Goal: Task Accomplishment & Management: Manage account settings

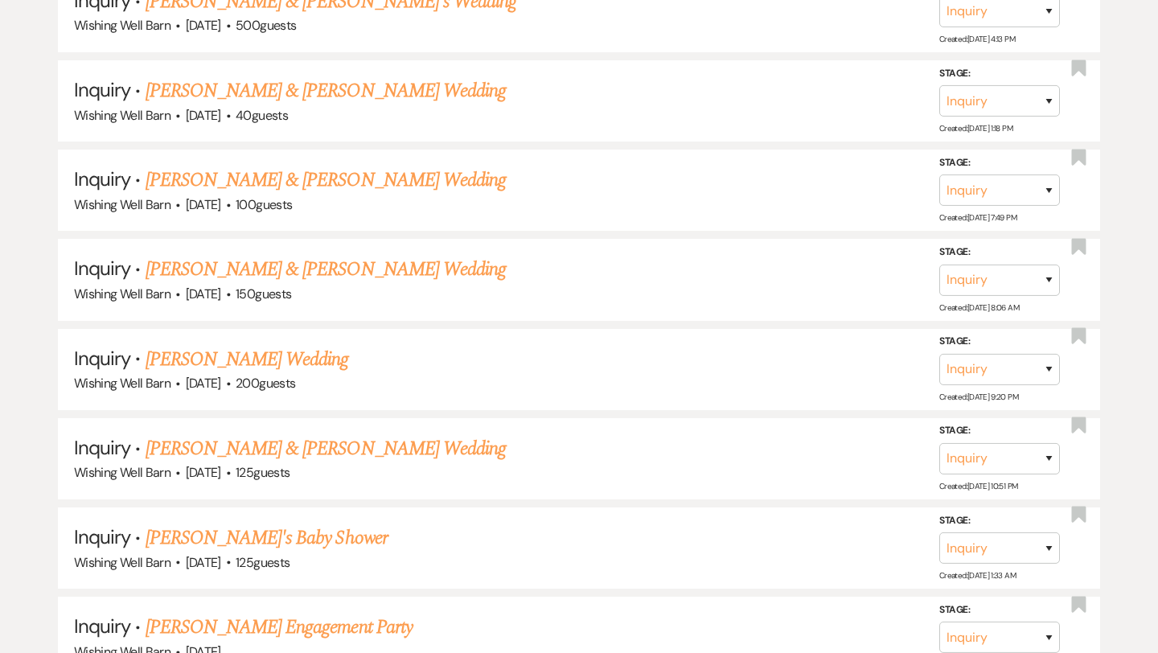
scroll to position [1300, 0]
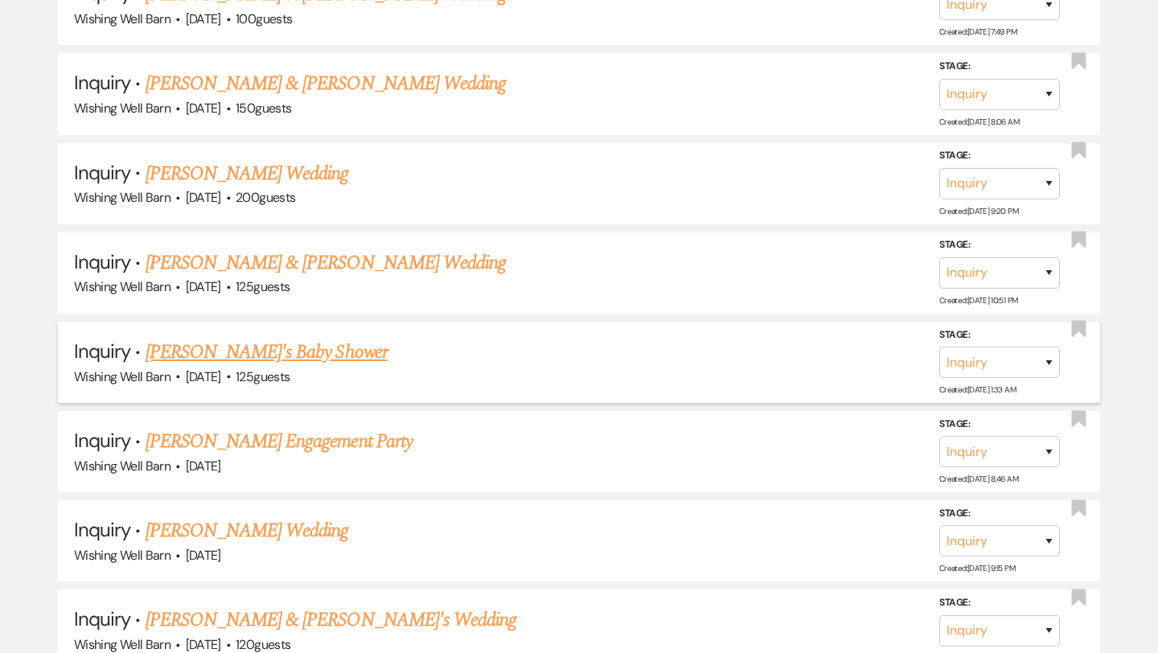
click at [638, 340] on h5 "Inquiry · [PERSON_NAME]'s Baby Shower" at bounding box center [579, 352] width 1010 height 29
click at [212, 345] on link "[PERSON_NAME]'s Baby Shower" at bounding box center [267, 352] width 242 height 29
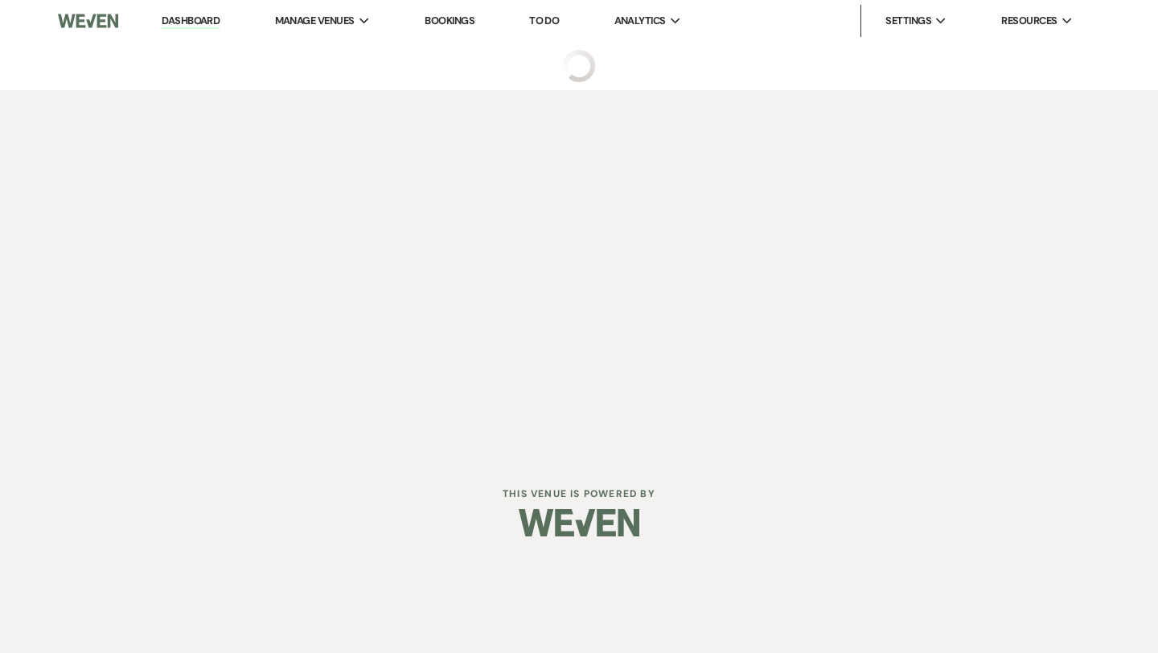
select select "5"
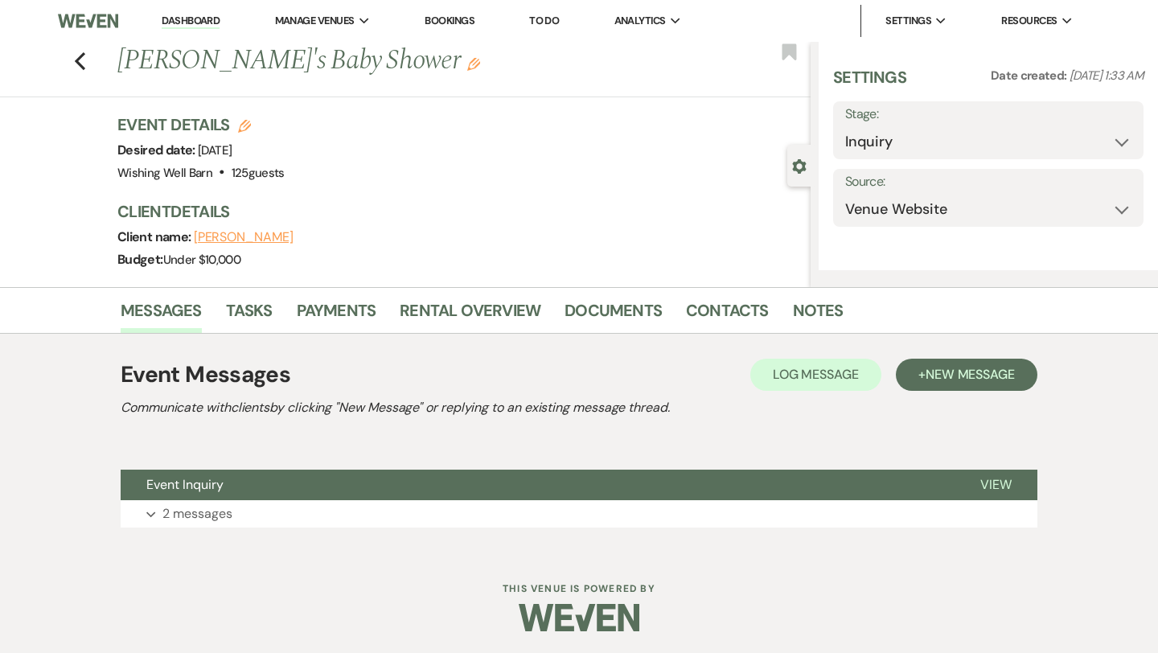
select select "3"
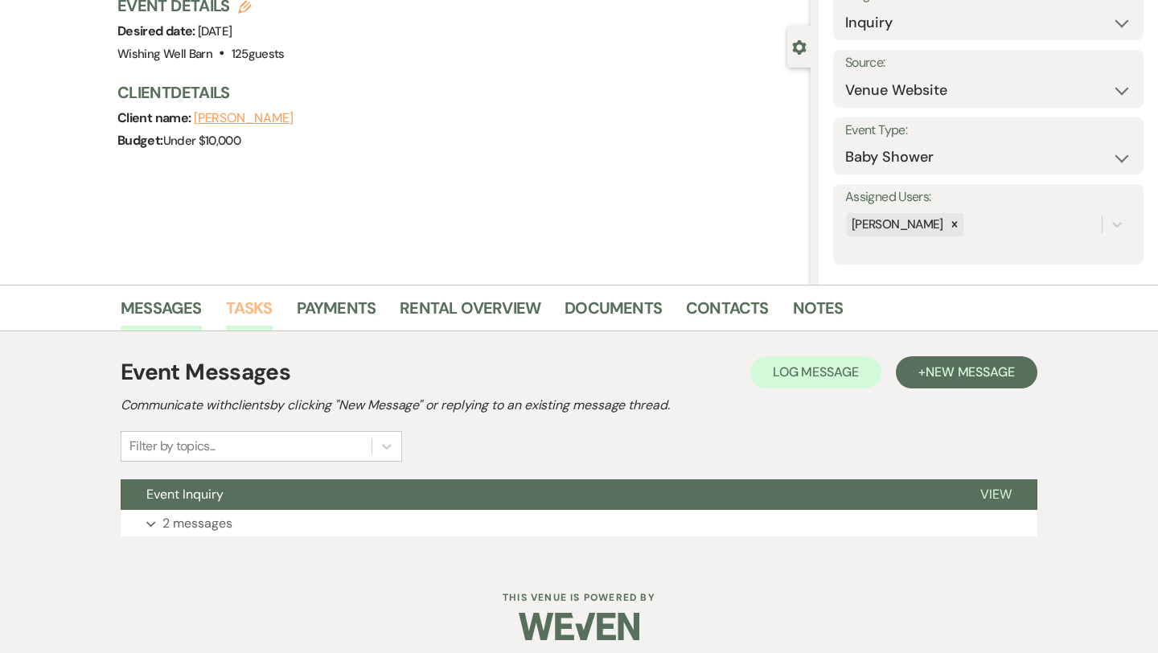
scroll to position [130, 0]
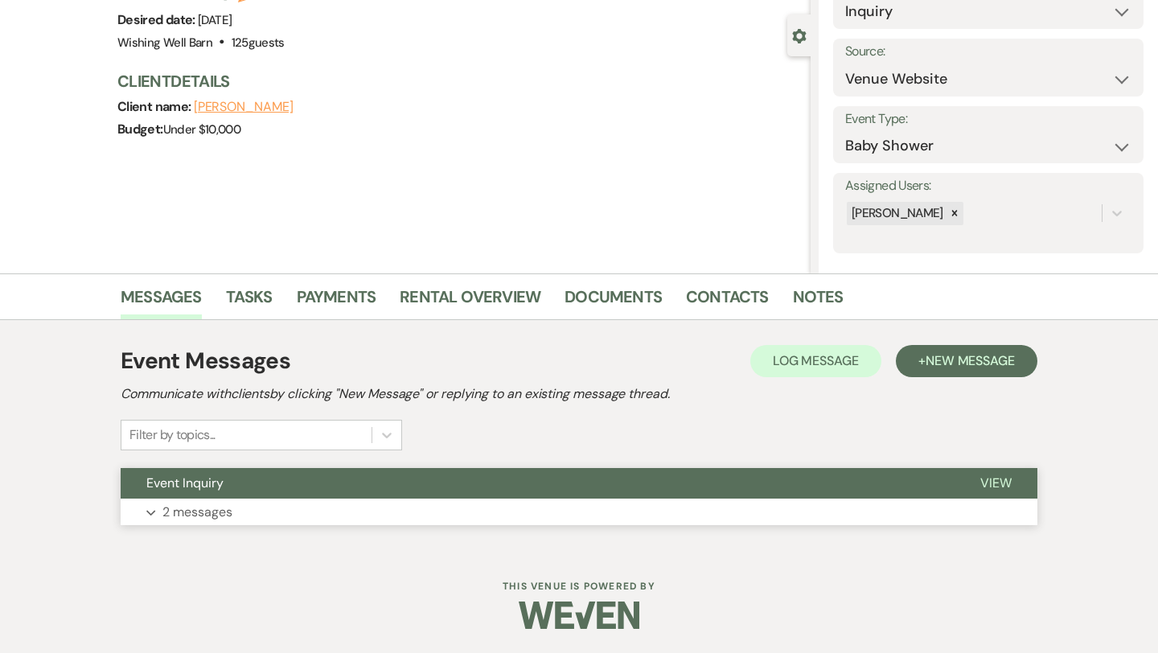
click at [234, 508] on button "Expand 2 messages" at bounding box center [579, 512] width 917 height 27
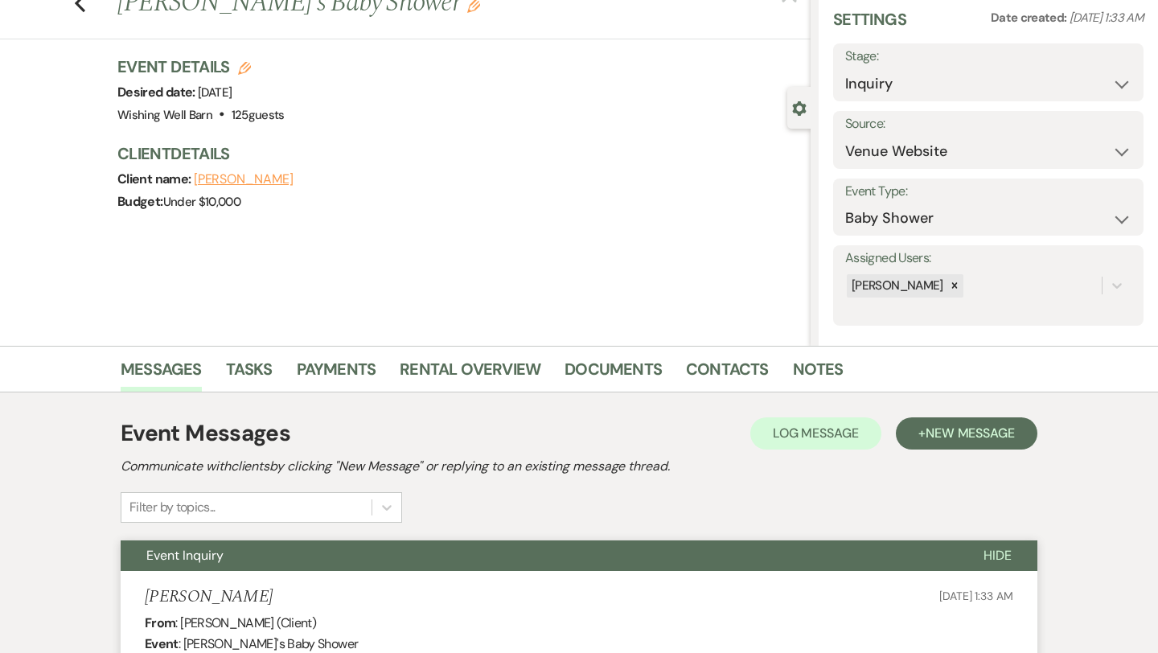
scroll to position [0, 0]
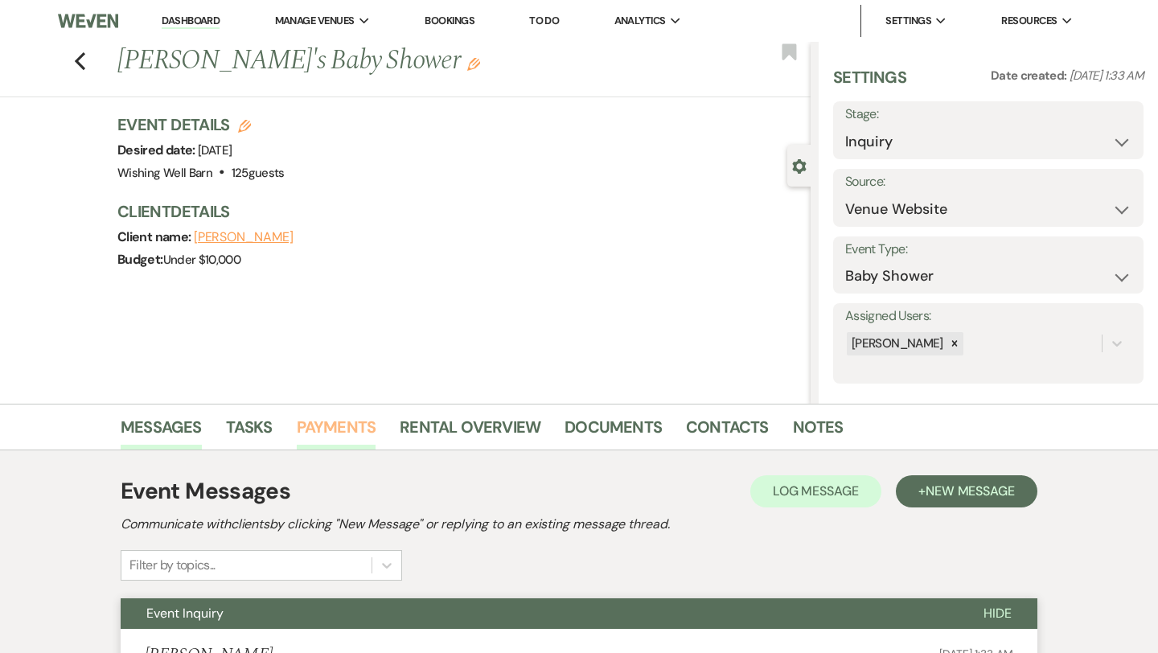
click at [352, 431] on link "Payments" at bounding box center [337, 431] width 80 height 35
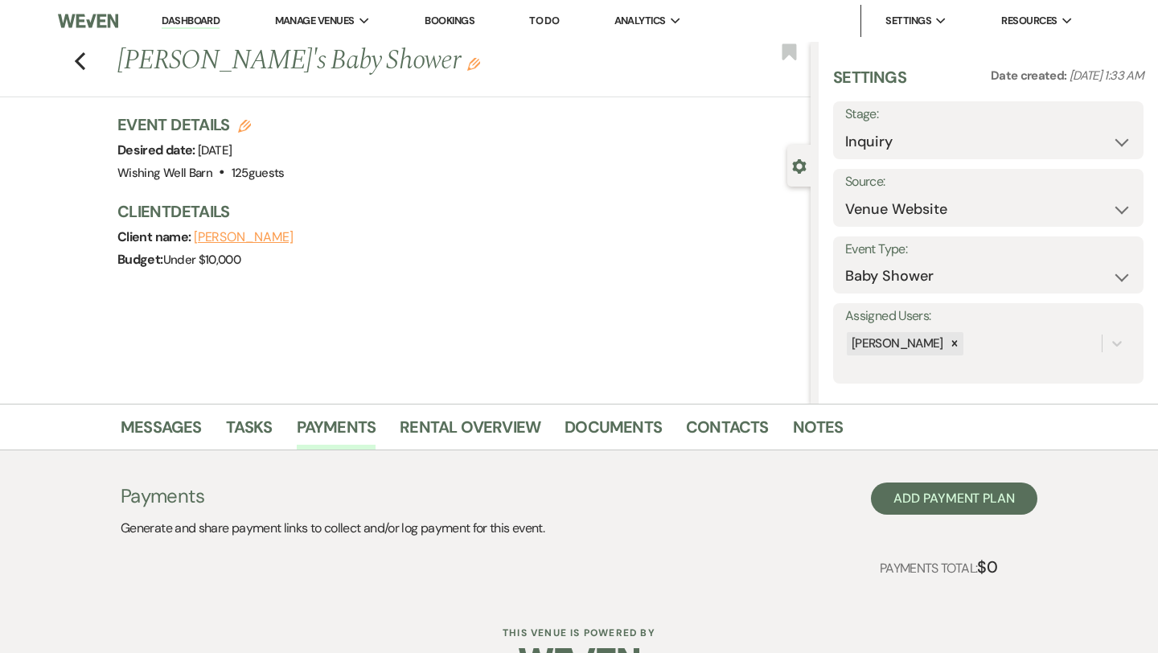
click at [457, 27] on link "Bookings" at bounding box center [450, 21] width 50 height 14
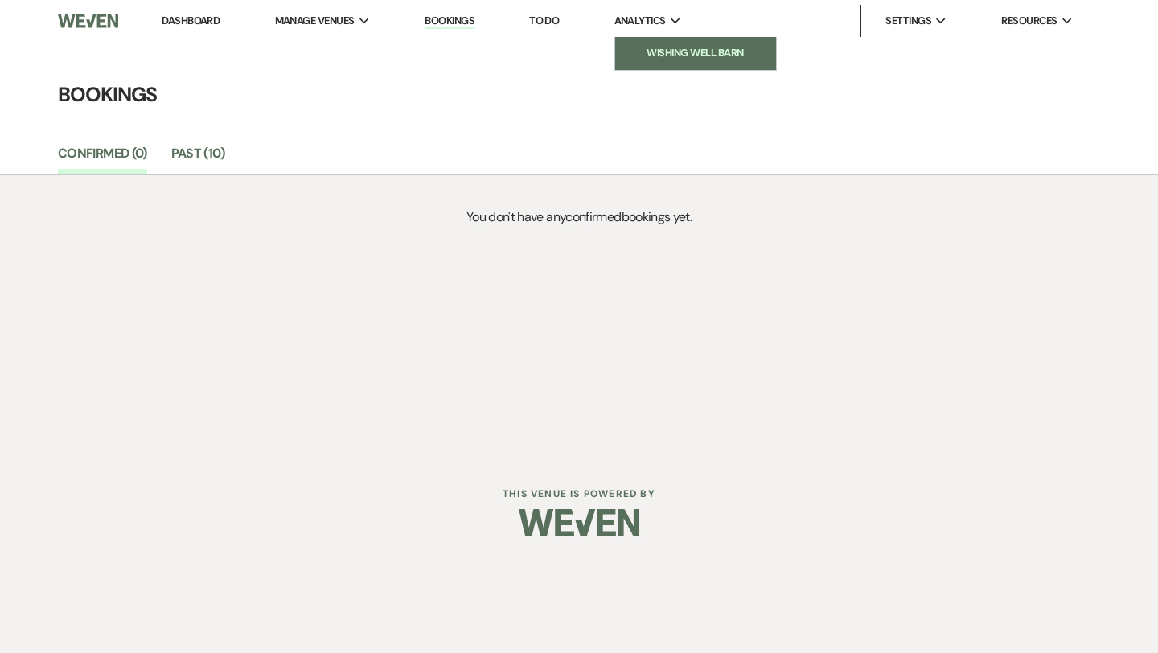
click at [677, 50] on li "Wishing Well Barn" at bounding box center [695, 53] width 145 height 16
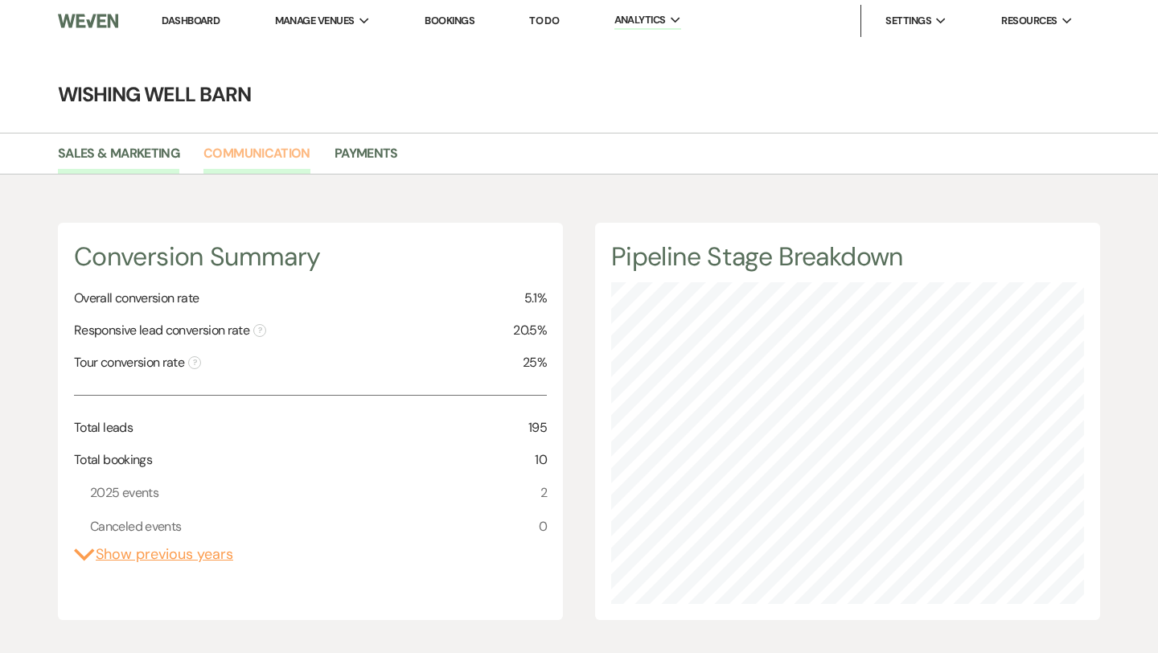
click at [229, 149] on link "Communication" at bounding box center [256, 158] width 107 height 31
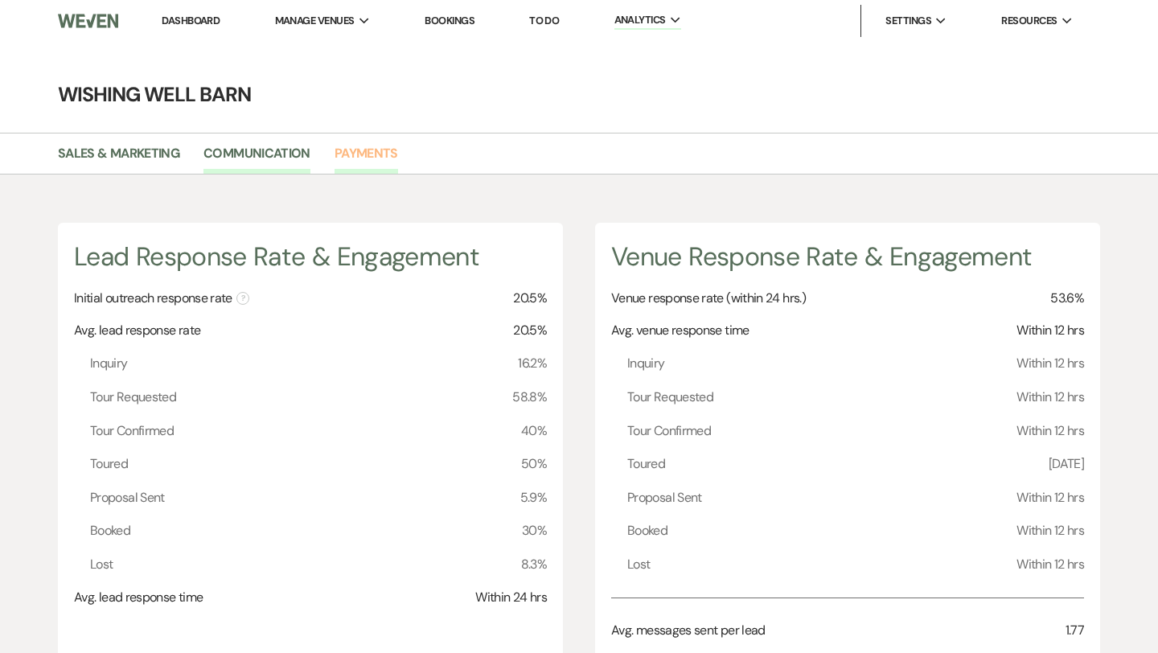
click at [344, 150] on link "Payments" at bounding box center [366, 158] width 64 height 31
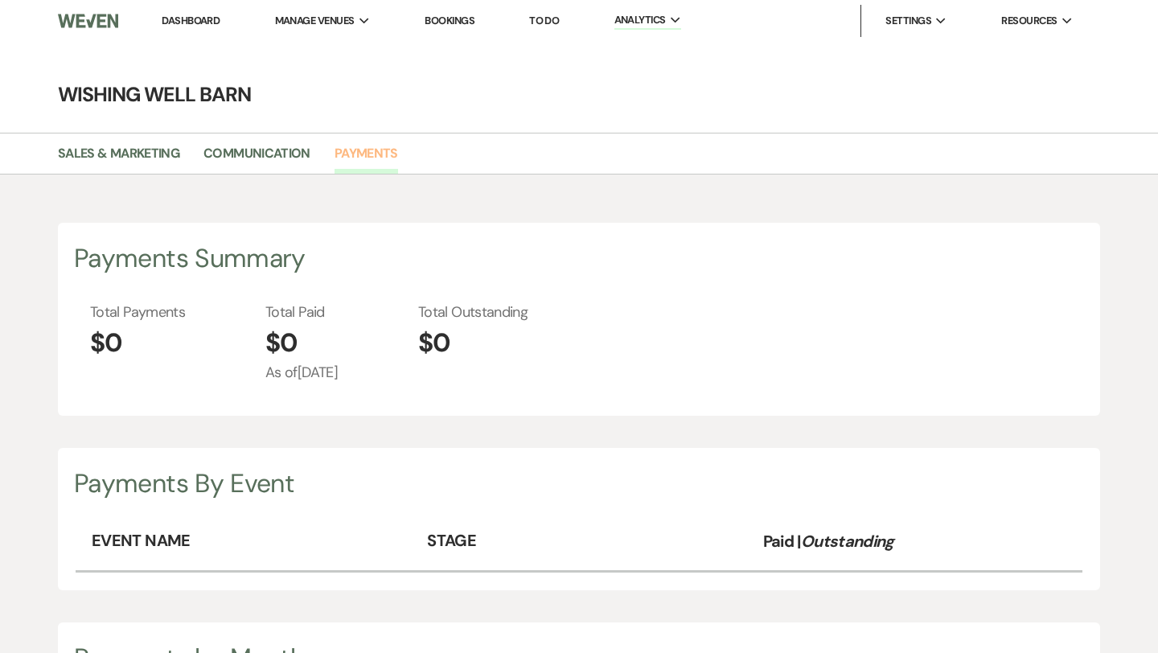
scroll to position [653, 1158]
